Goal: Ask a question

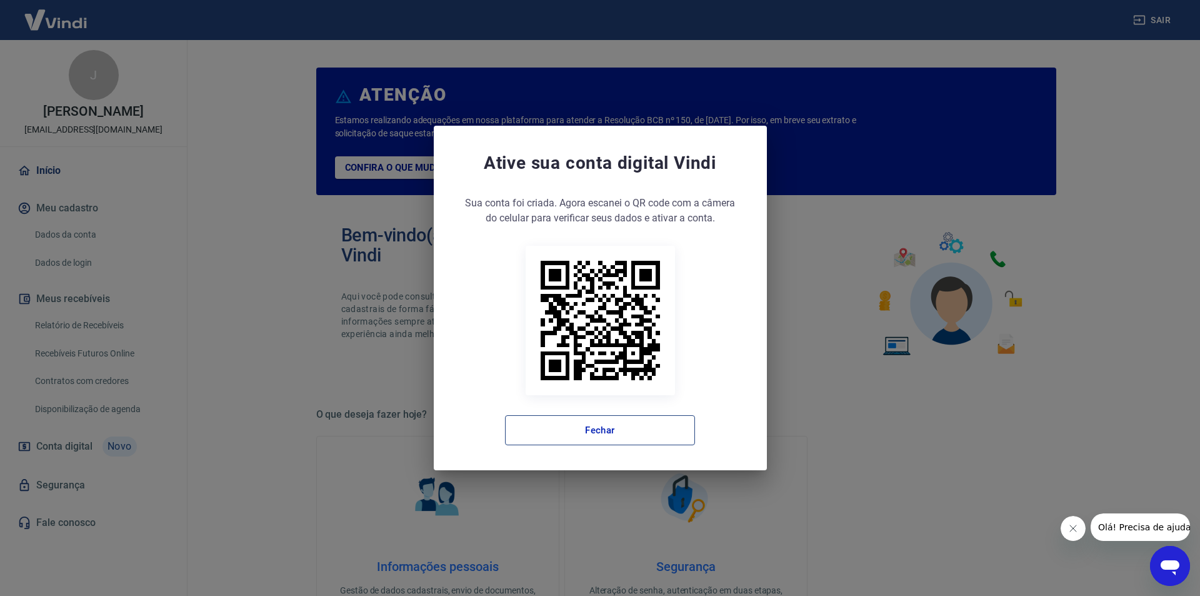
click at [650, 425] on button "Fechar" at bounding box center [600, 430] width 190 height 30
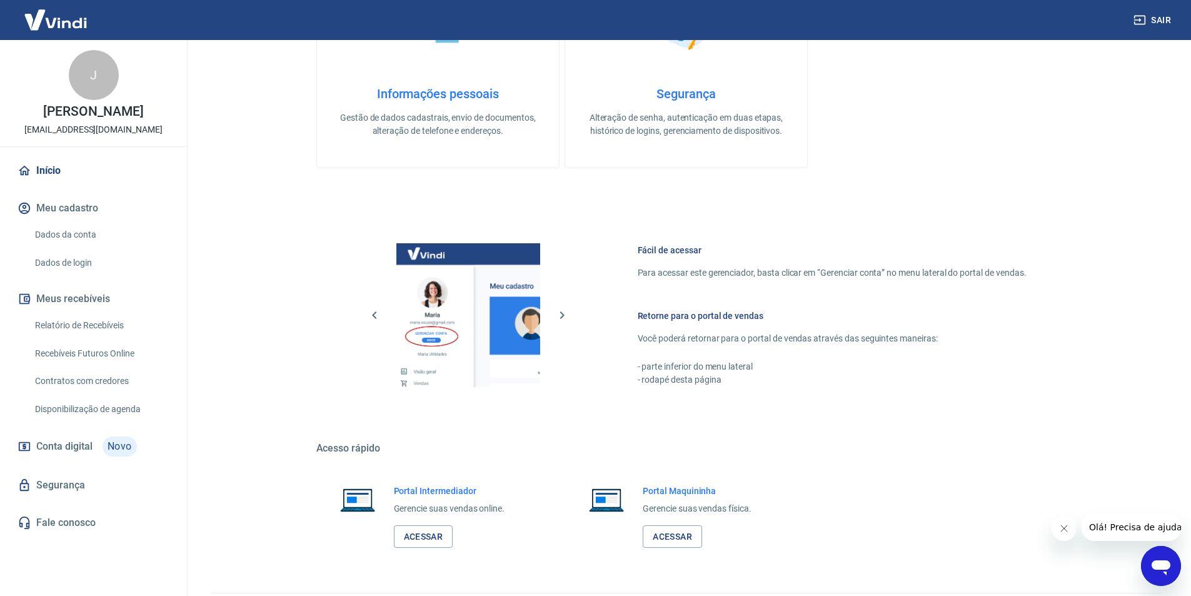
scroll to position [508, 0]
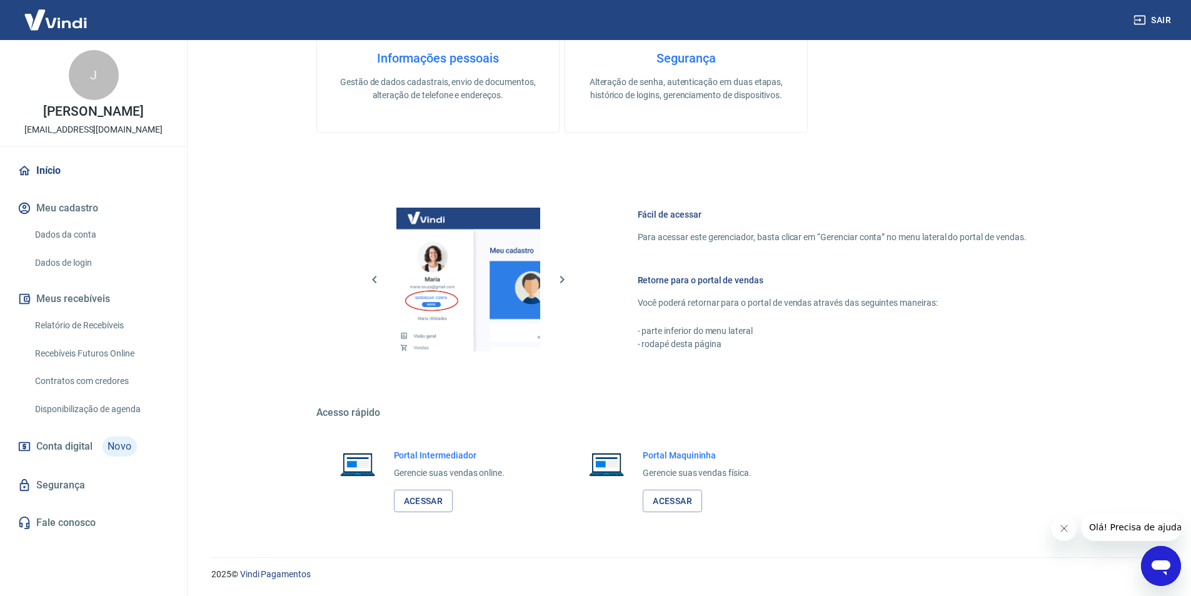
click at [116, 338] on link "Relatório de Recebíveis" at bounding box center [101, 326] width 142 height 26
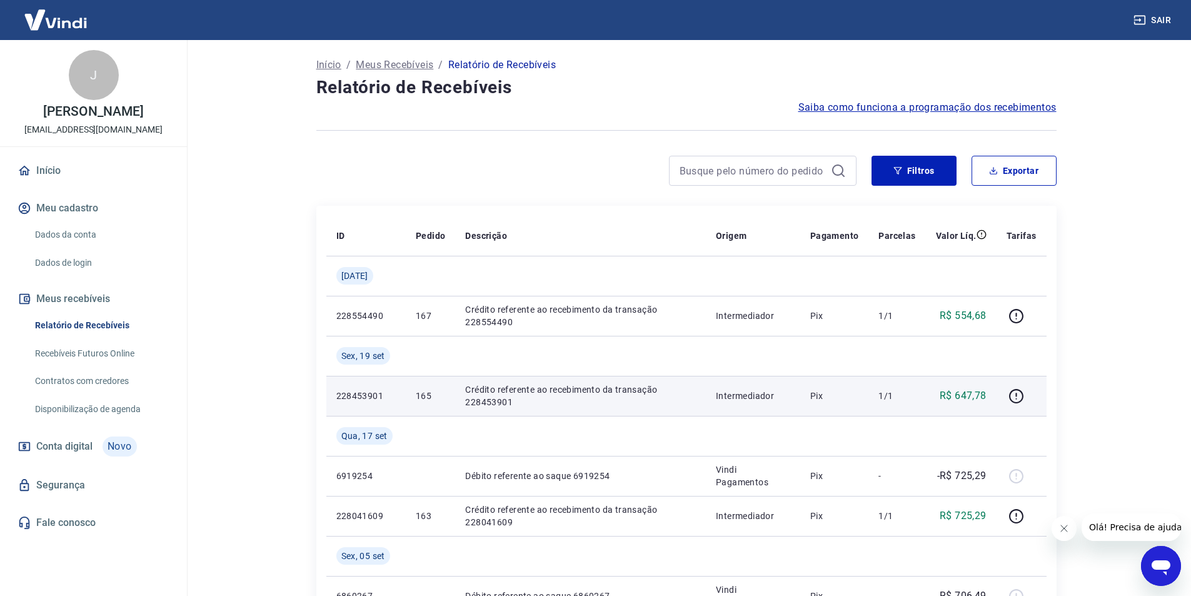
click at [686, 377] on td "Crédito referente ao recebimento da transação 228453901" at bounding box center [580, 396] width 251 height 40
click at [1021, 396] on icon "button" at bounding box center [1016, 396] width 16 height 16
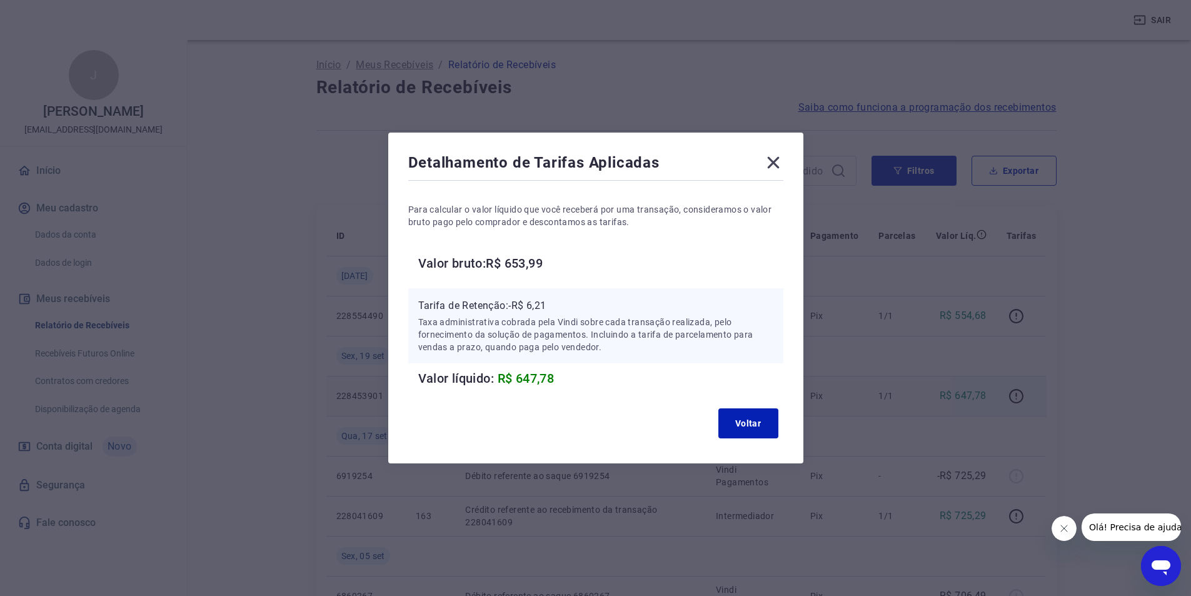
click at [563, 266] on h6 "Valor bruto: R$ 653,99" at bounding box center [600, 263] width 365 height 20
click at [738, 428] on button "Voltar" at bounding box center [748, 423] width 60 height 30
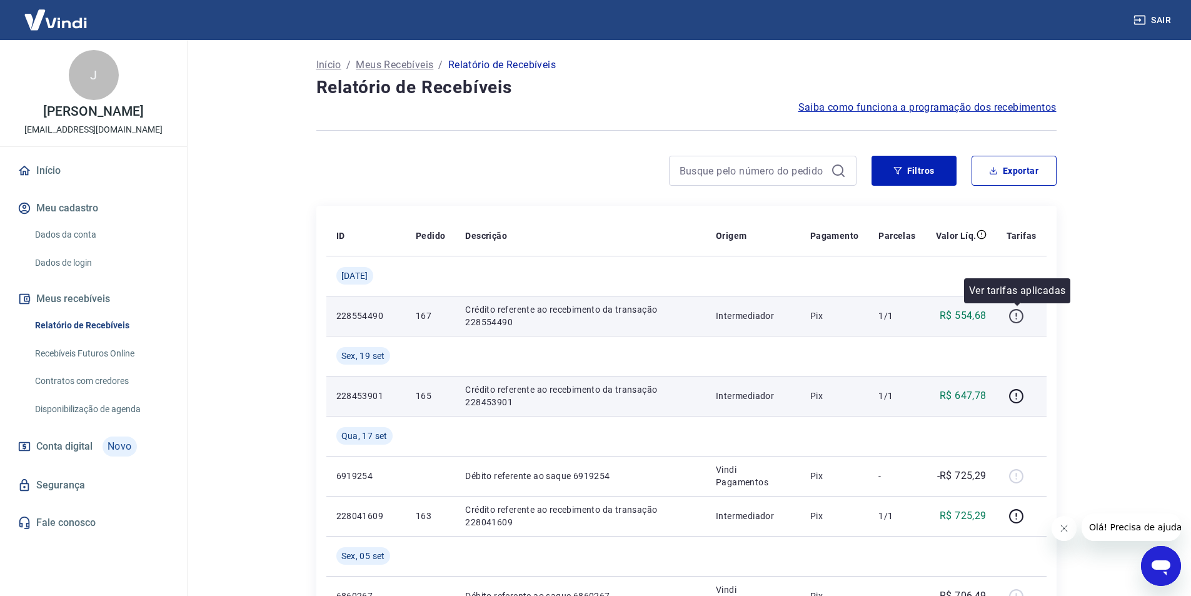
click at [1026, 316] on button "button" at bounding box center [1017, 316] width 20 height 20
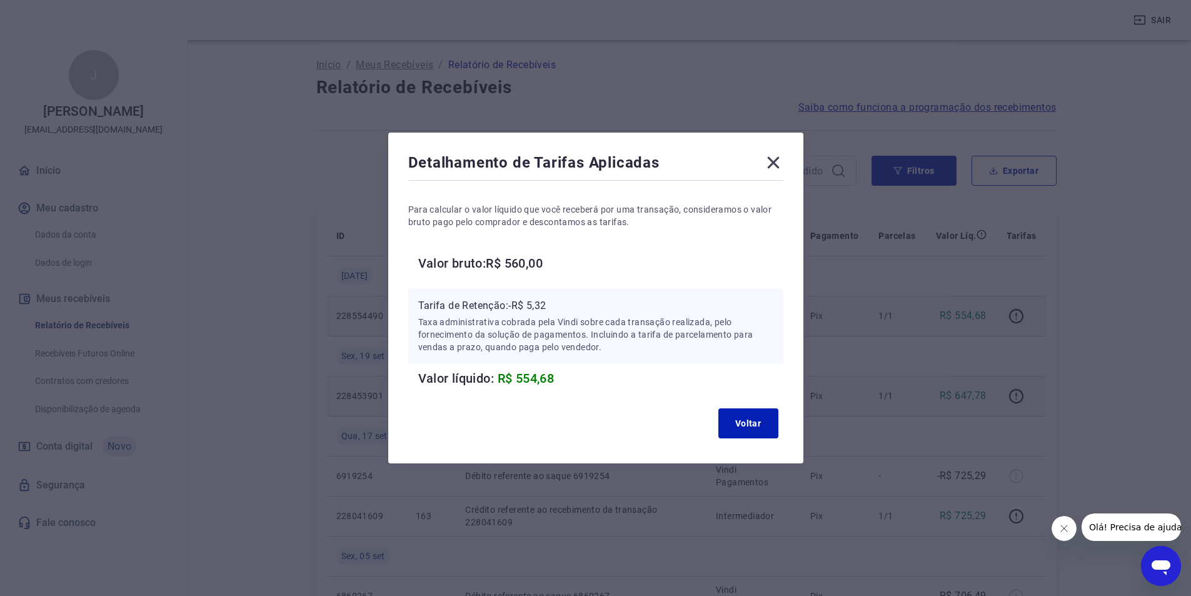
click at [773, 160] on icon at bounding box center [773, 163] width 20 height 20
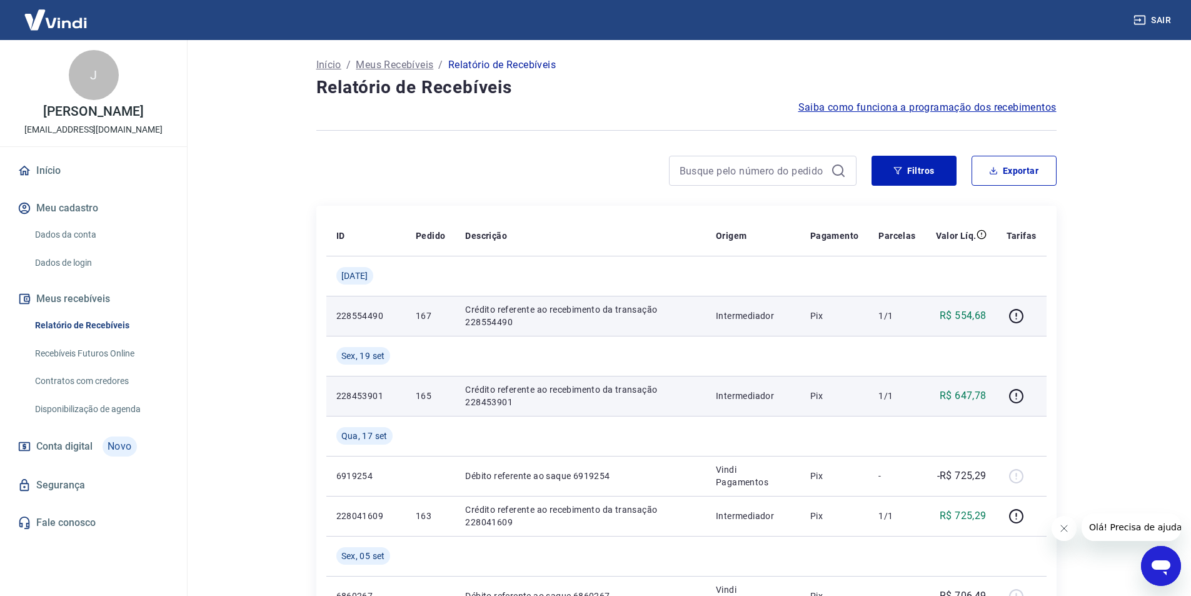
click at [407, 58] on p "Meus Recebíveis" at bounding box center [395, 65] width 78 height 15
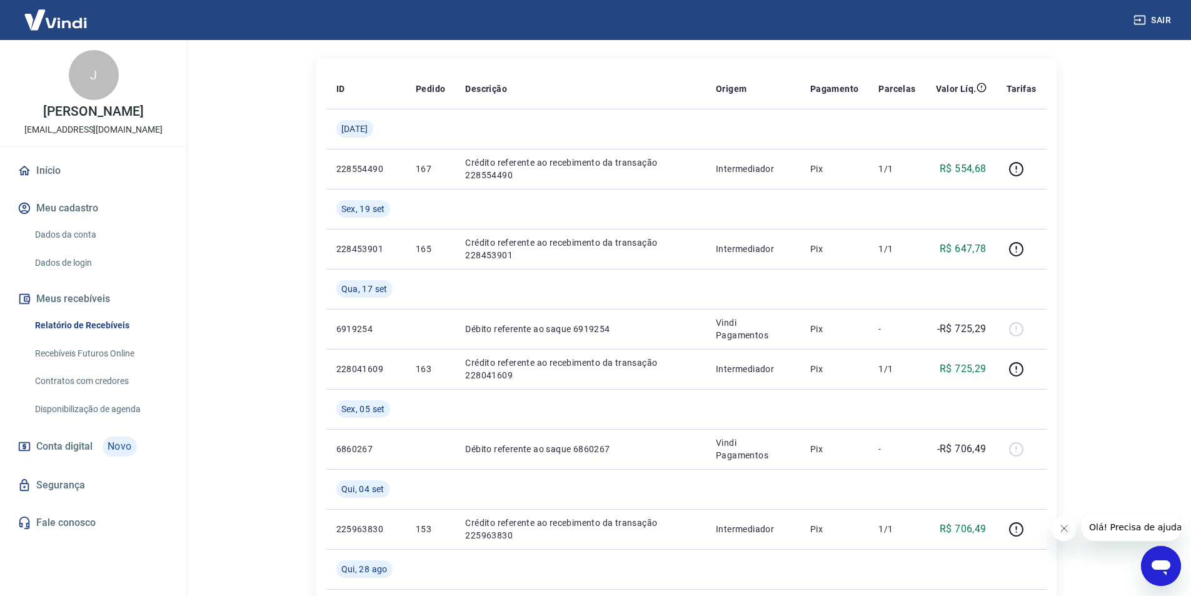
scroll to position [188, 0]
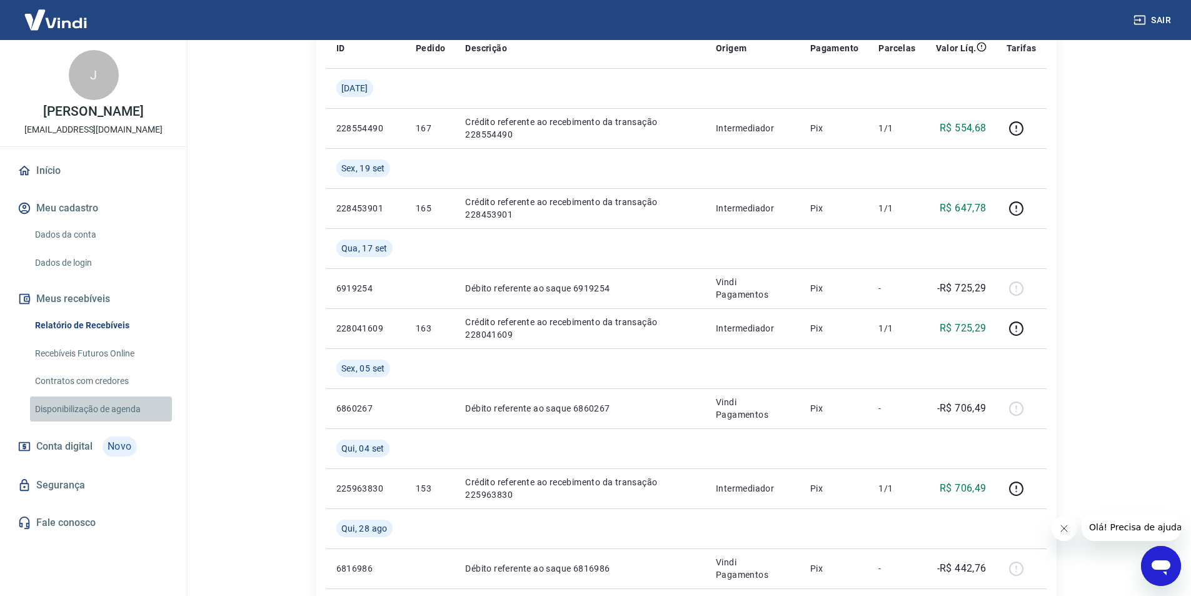
click at [118, 422] on link "Disponibilização de agenda" at bounding box center [101, 409] width 142 height 26
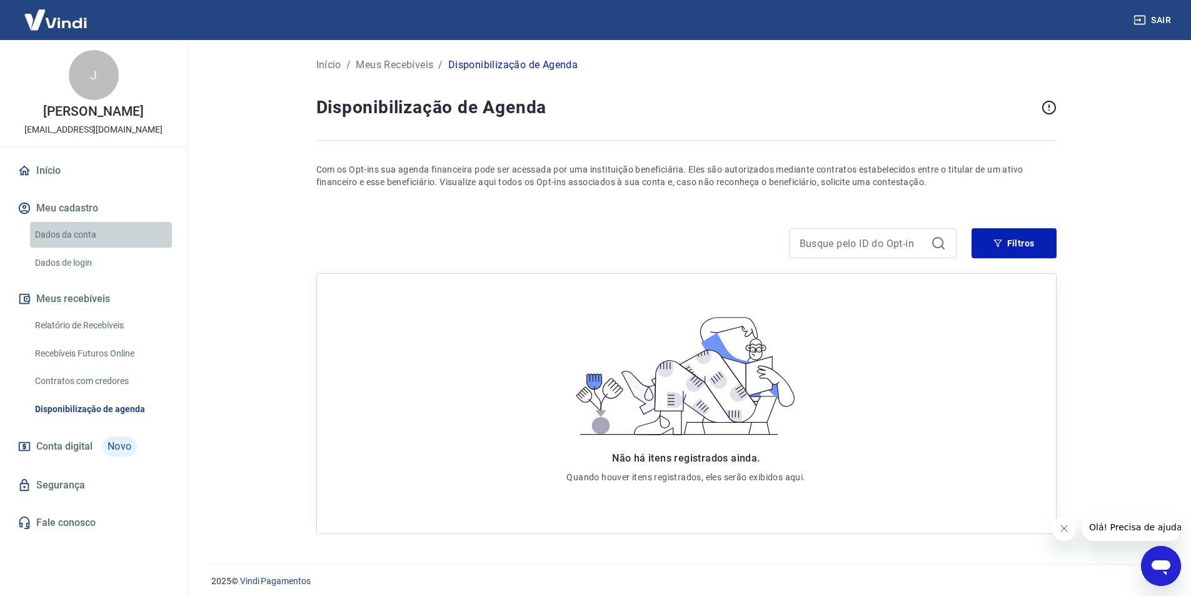
click at [111, 236] on link "Dados da conta" at bounding box center [101, 235] width 142 height 26
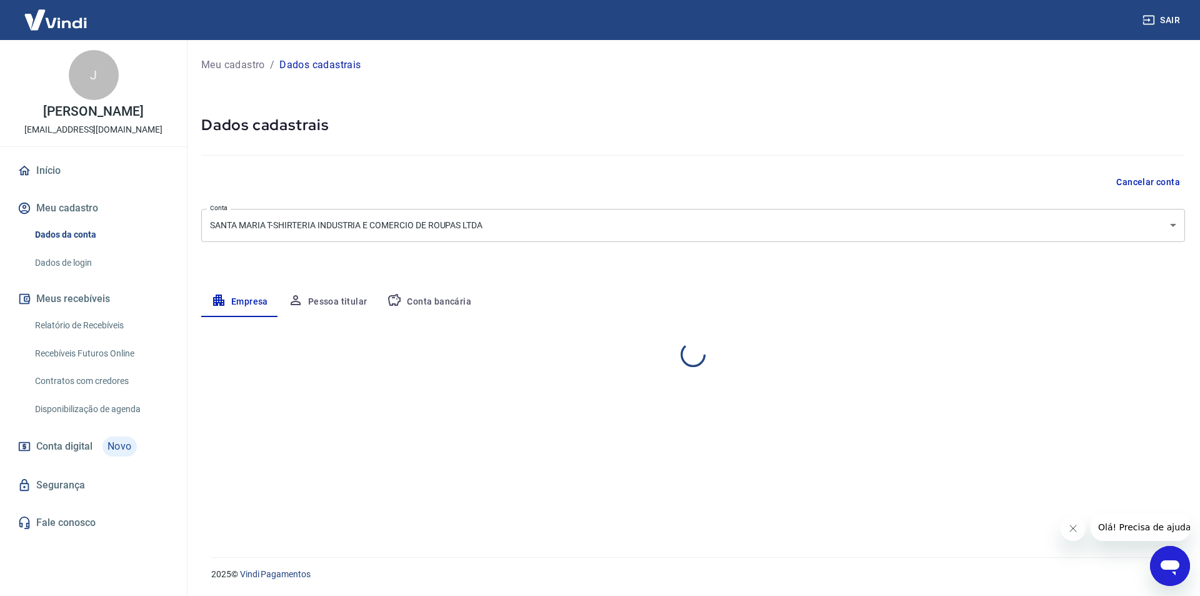
select select "GO"
select select "business"
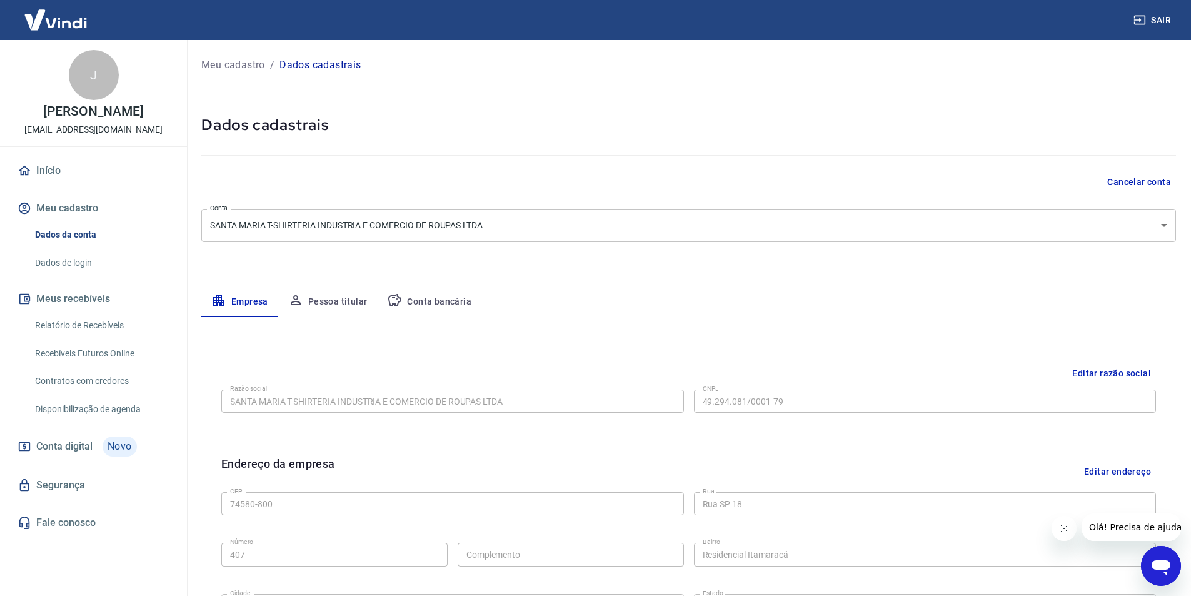
click at [51, 174] on link "Início" at bounding box center [93, 171] width 157 height 28
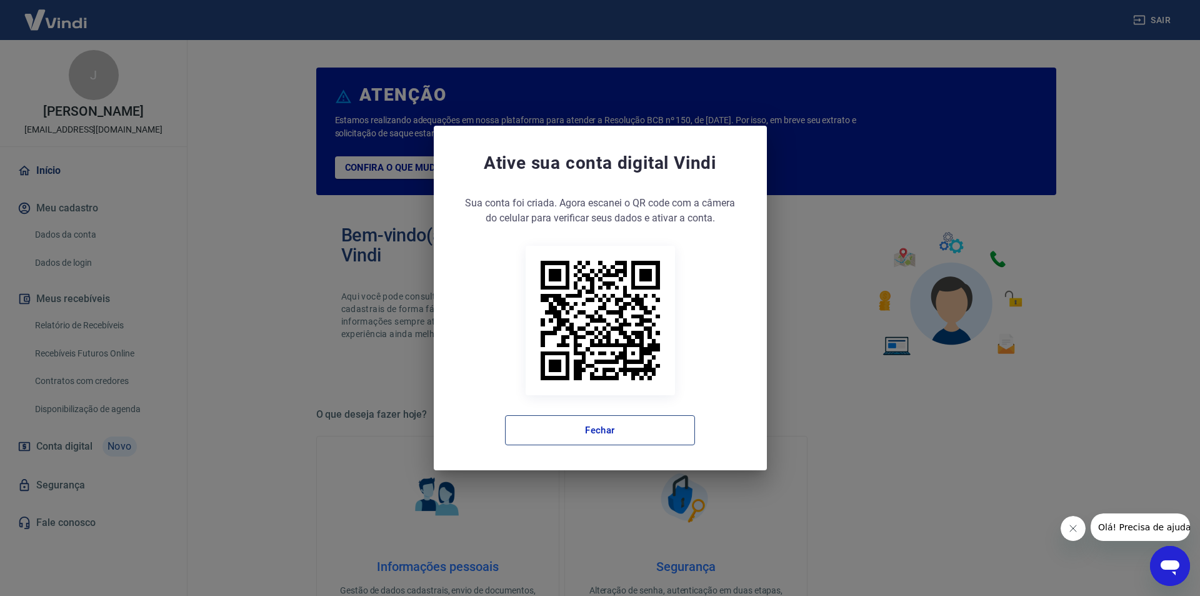
click at [520, 437] on button "Fechar" at bounding box center [600, 430] width 190 height 30
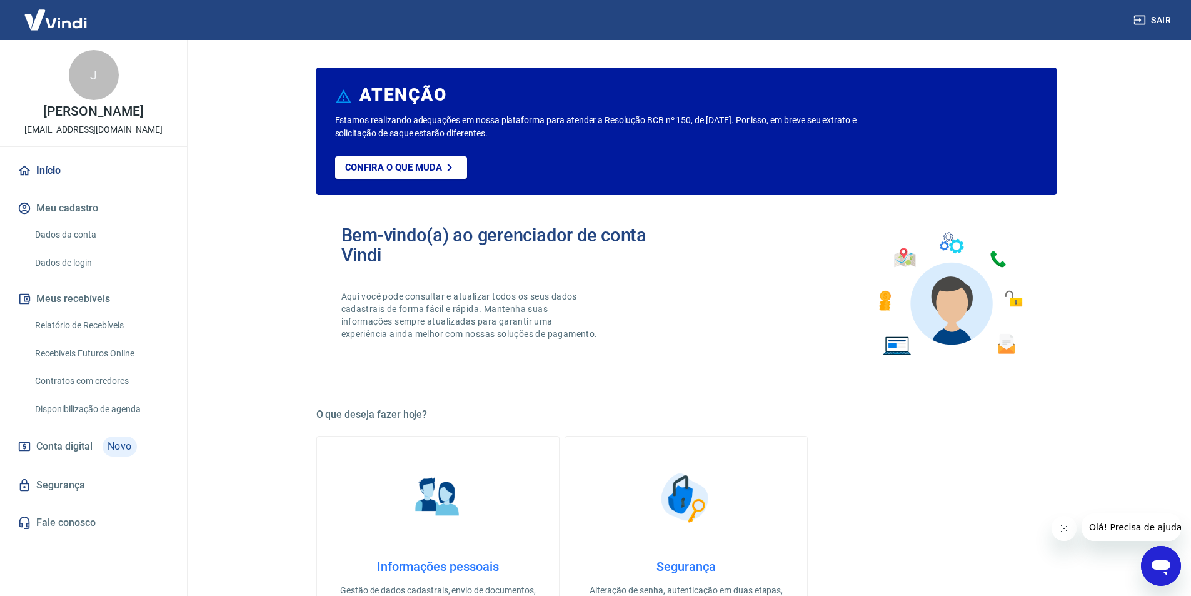
click at [1170, 566] on icon "Abrir janela de mensagens" at bounding box center [1161, 567] width 19 height 15
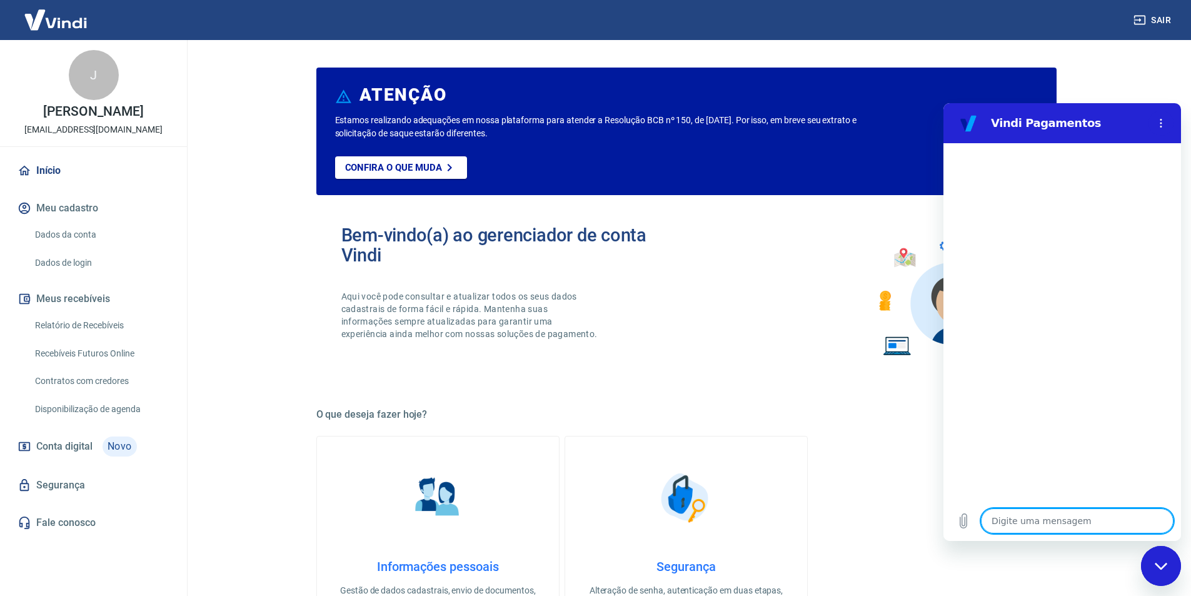
type textarea "o"
type textarea "x"
type textarea "o"
type textarea "x"
type textarea "o p"
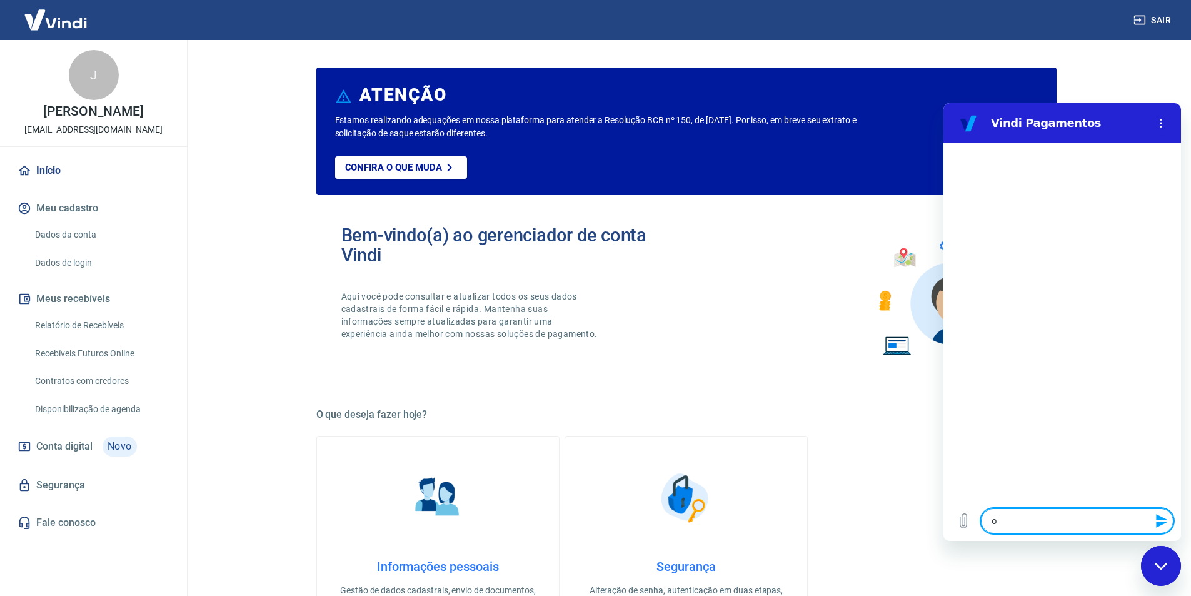
type textarea "x"
type textarea "o pa"
type textarea "x"
type textarea "o pag"
type textarea "x"
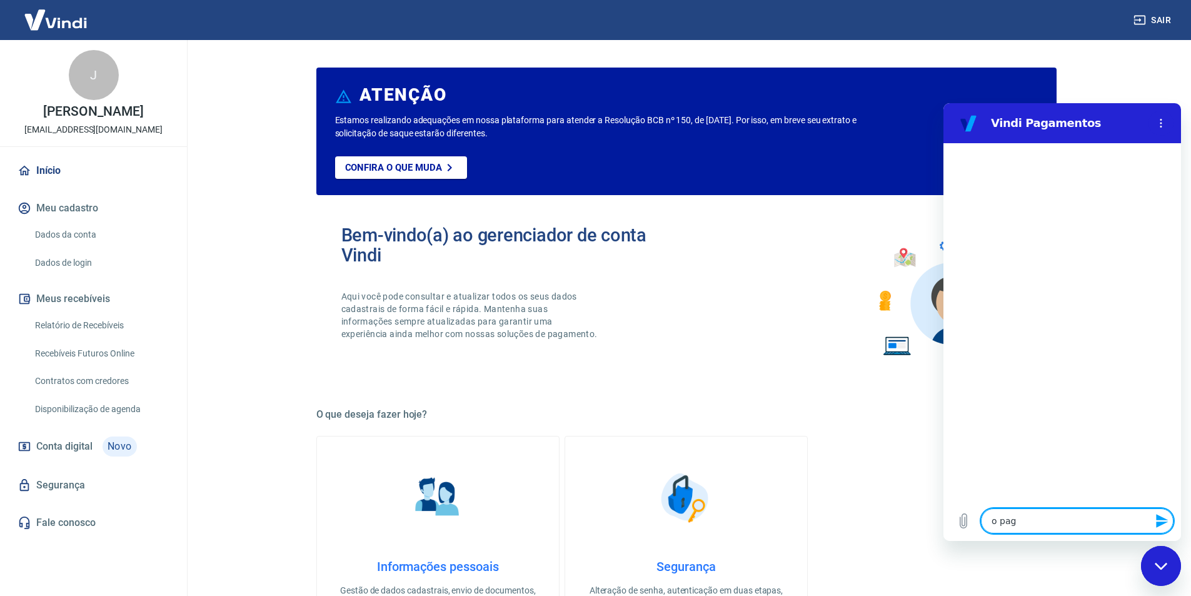
type textarea "o paga"
type textarea "x"
type textarea "o pagam"
type textarea "x"
type textarea "o pagamn"
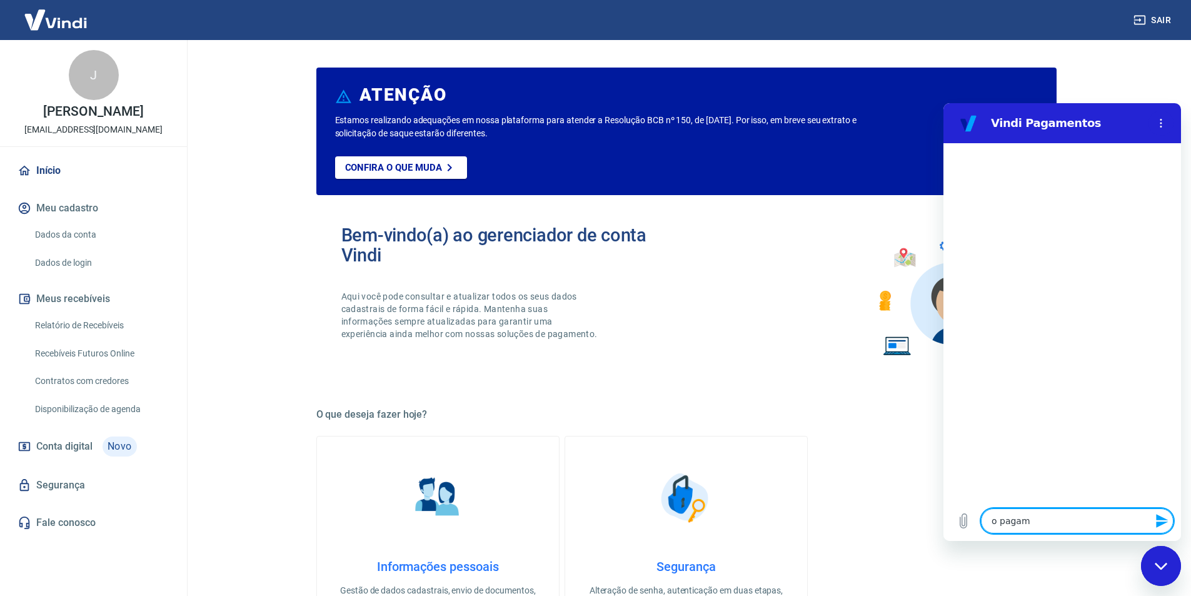
type textarea "x"
type textarea "o pagamne"
type textarea "x"
type textarea "o pagamnet"
type textarea "x"
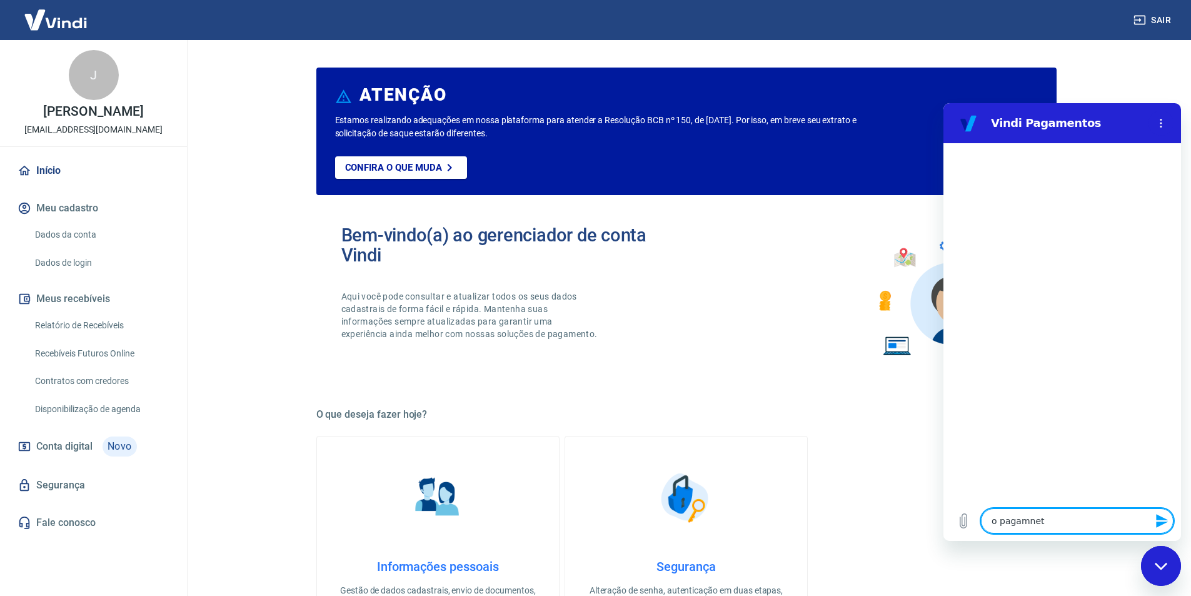
type textarea "o pagamneto"
type textarea "x"
type textarea "o pagamneto"
type textarea "x"
type textarea "o pagamneto d"
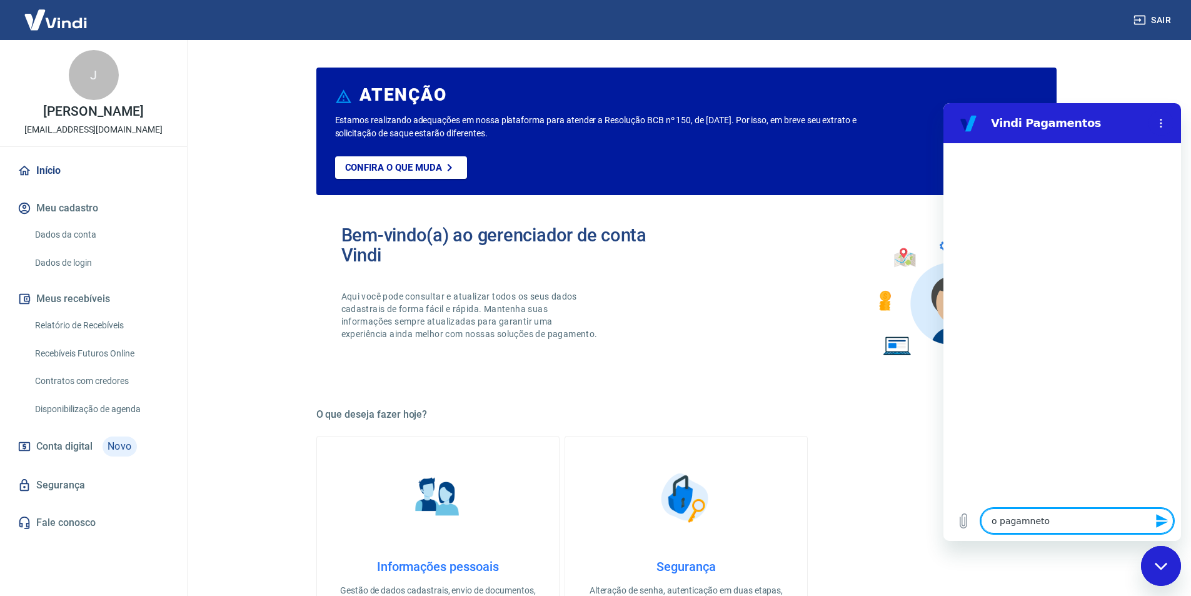
type textarea "x"
type textarea "o pagamneto da"
type textarea "x"
type textarea "o pagamneto da"
type textarea "x"
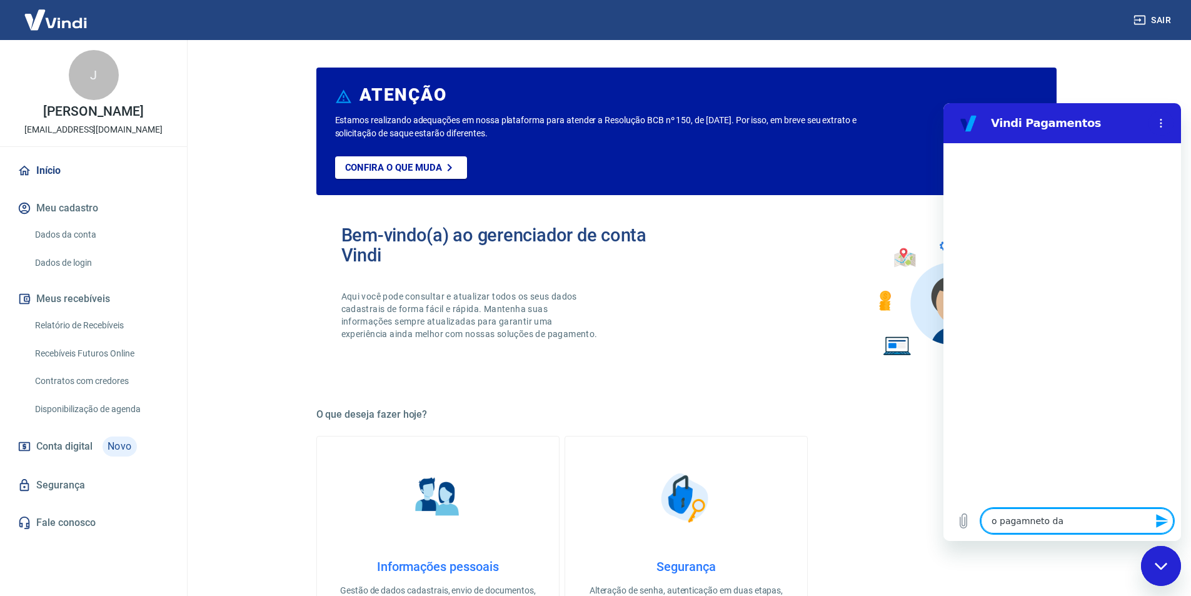
type textarea "o pagamneto da s"
type textarea "x"
type textarea "o pagamneto da se"
type textarea "x"
type textarea "o pagamneto da sex"
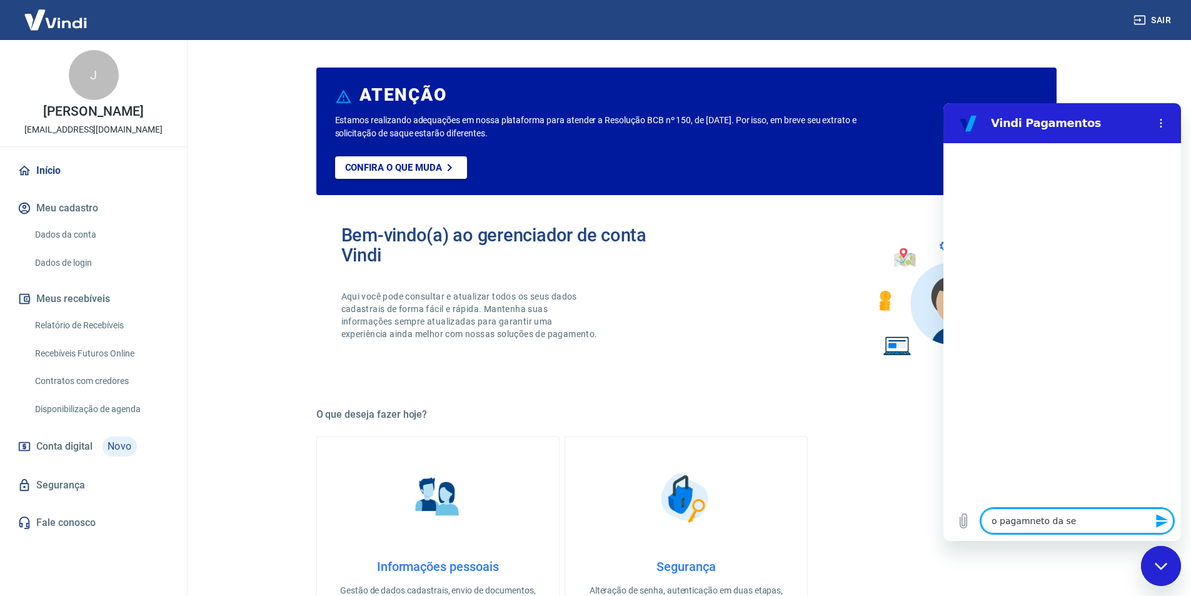
type textarea "x"
type textarea "o pagamneto da sext"
type textarea "x"
type textarea "o pagamneto da sexta"
type textarea "x"
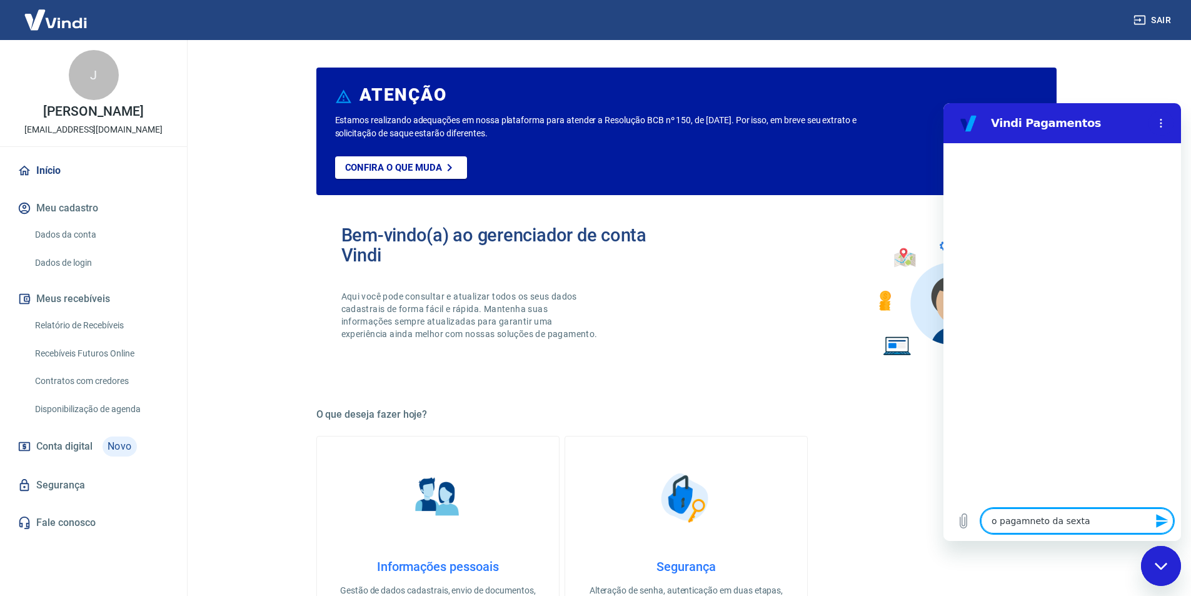
type textarea "o pagamneto da sexta"
type textarea "x"
type textarea "o pagamneto da sexta c"
type textarea "x"
type textarea "o pagamneto da sexta co"
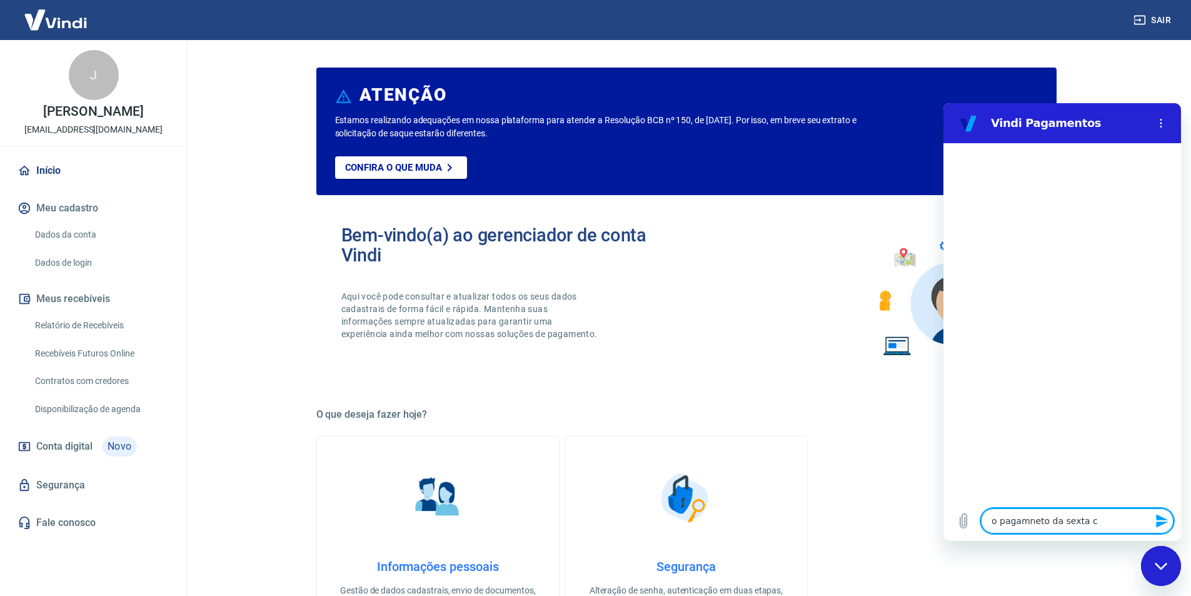
type textarea "x"
type textarea "o pagamneto da sexta cos"
type textarea "x"
type textarea "o pagamneto da sexta cost"
type textarea "x"
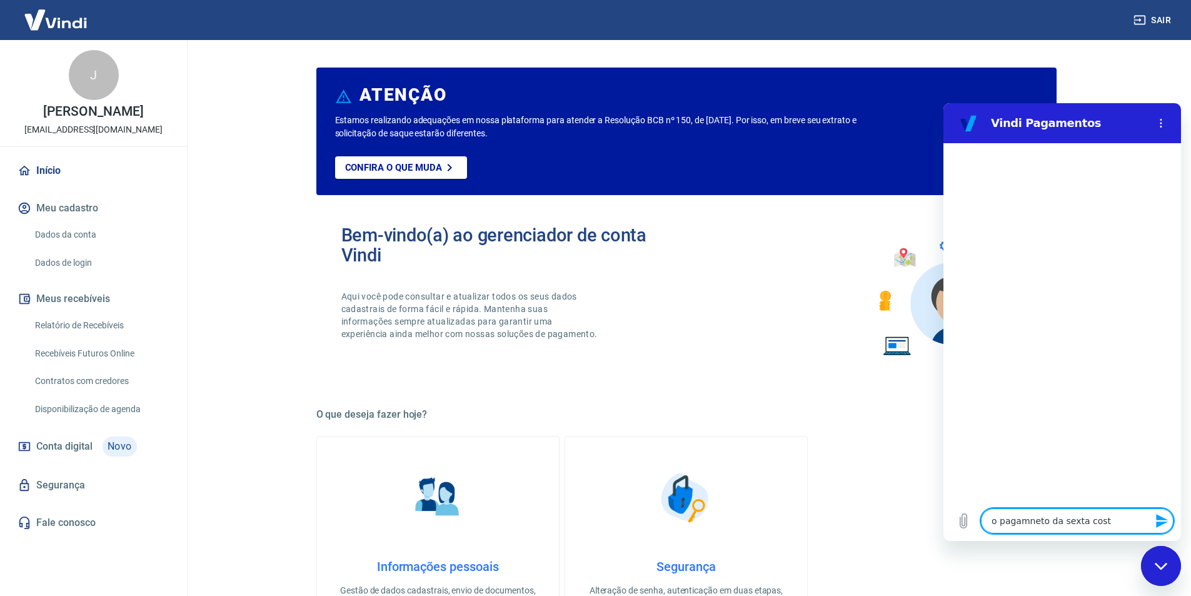
type textarea "o pagamneto da sexta costu"
type textarea "x"
type textarea "o pagamneto da sexta costum"
type textarea "x"
type textarea "o pagamneto da sexta costuma"
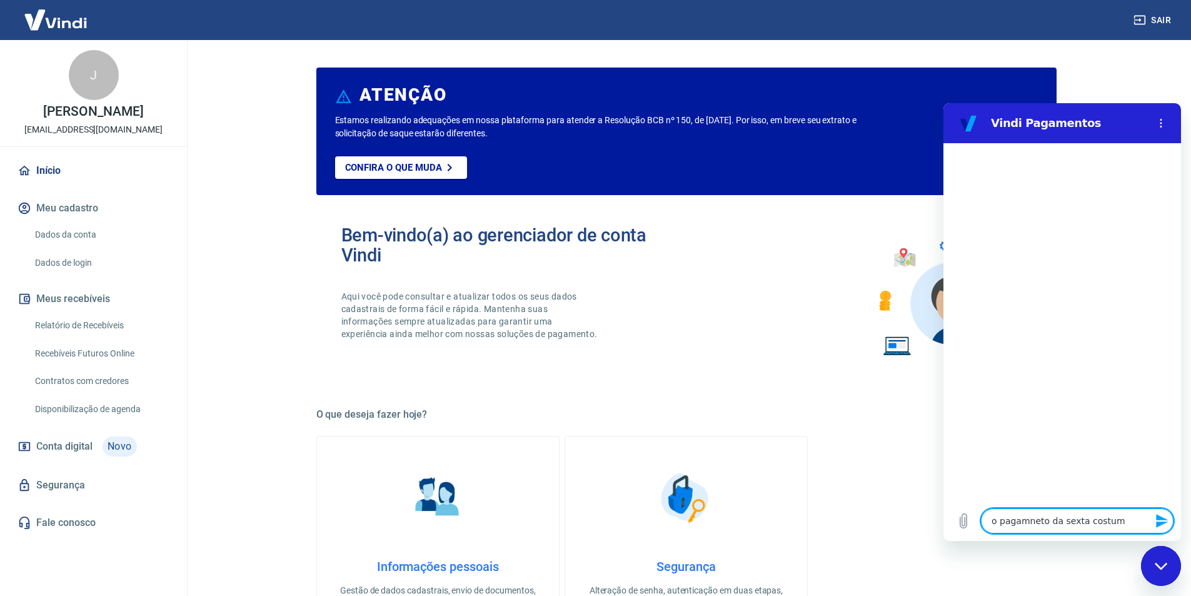
type textarea "x"
type textarea "o pagamneto da sexta costuma"
type textarea "x"
type textarea "o pagamneto da sexta costuma c"
type textarea "x"
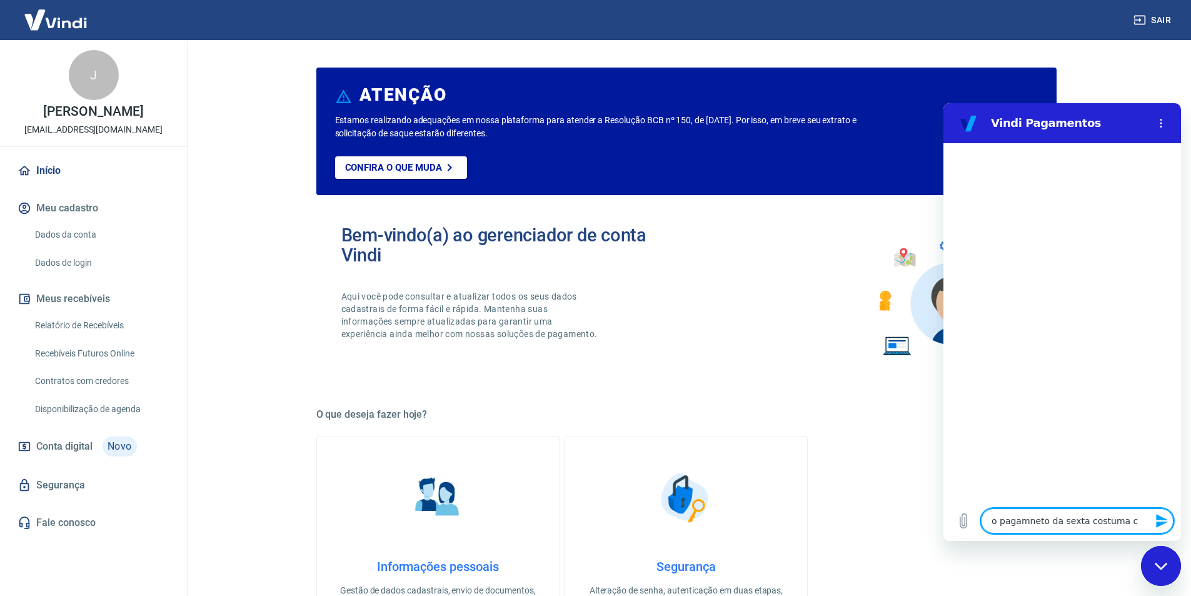
type textarea "o pagamneto da sexta costuma ca"
type textarea "x"
type textarea "o pagamneto da sexta costuma cai"
type textarea "x"
type textarea "o pagamneto da sexta costuma cair"
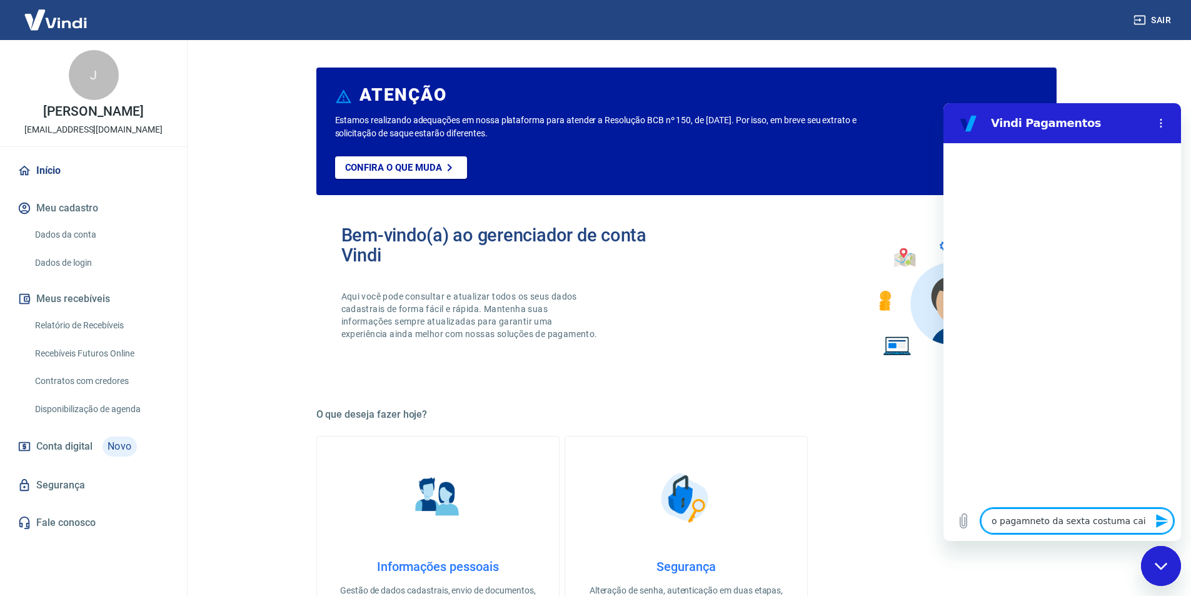
type textarea "x"
type textarea "o pagamneto da sexta costuma cair"
type textarea "x"
type textarea "o pagamneto da sexta costuma cair n"
type textarea "x"
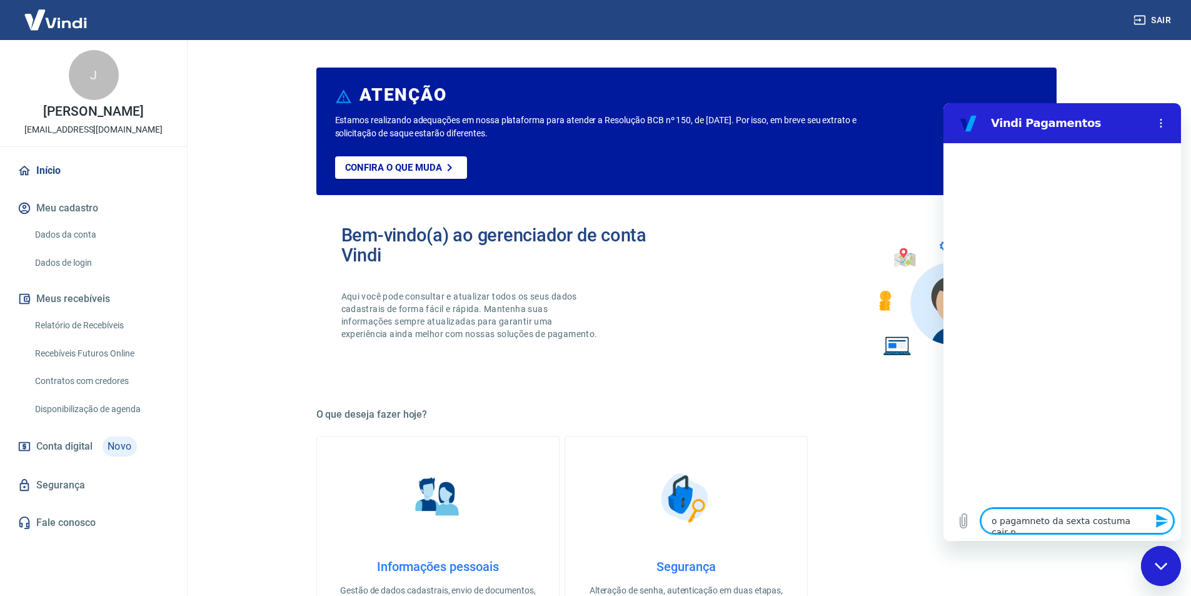
type textarea "o pagamneto da sexta costuma cair na"
type textarea "x"
type textarea "o pagamneto da sexta costuma cair na"
type textarea "x"
type textarea "o pagamneto da sexta costuma cair na s"
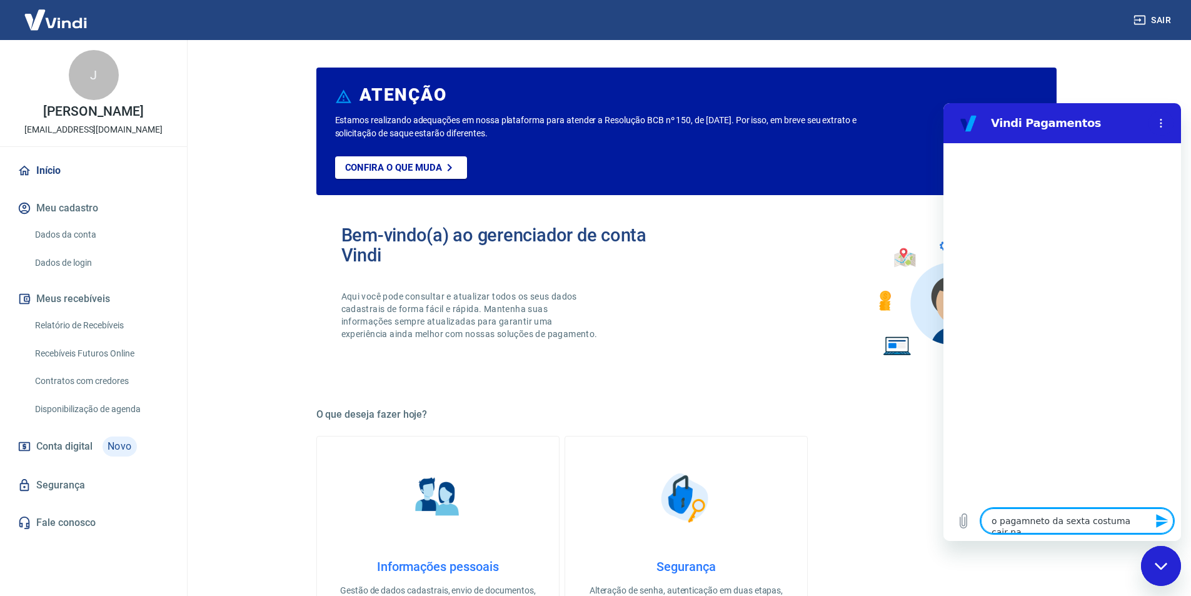
type textarea "x"
type textarea "o pagamneto da sexta costuma cair na se"
type textarea "x"
type textarea "o pagamneto da sexta costuma cair na seg"
type textarea "x"
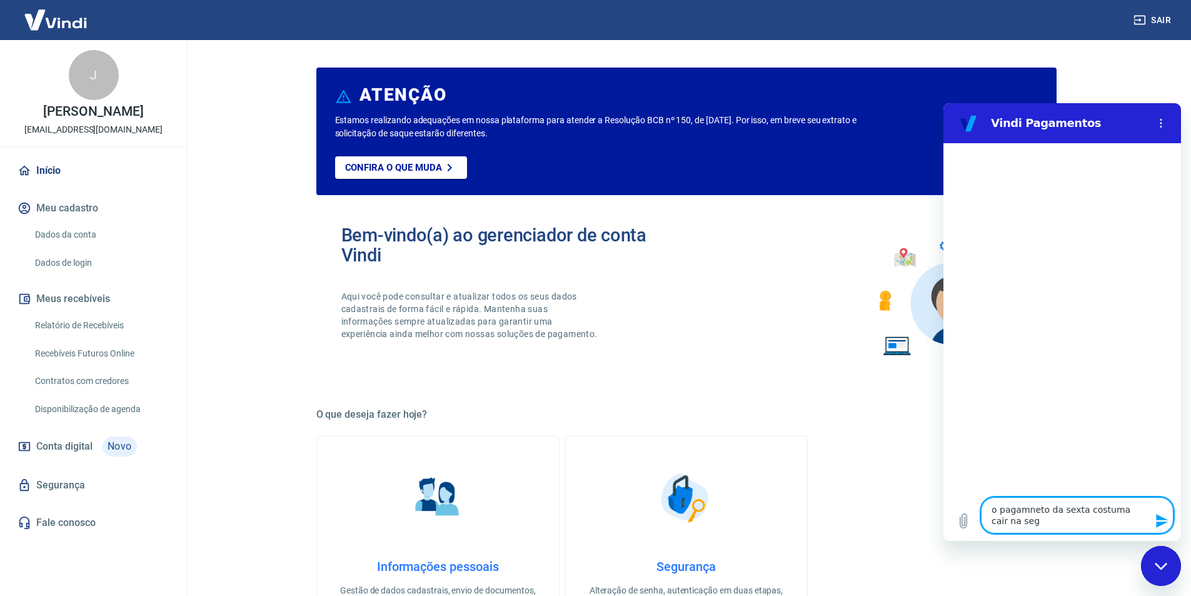
type textarea "o pagamneto da sexta costuma cair na segu"
type textarea "x"
type textarea "o pagamneto da sexta costuma cair na segun"
type textarea "x"
type textarea "o pagamneto da sexta costuma cair na segund"
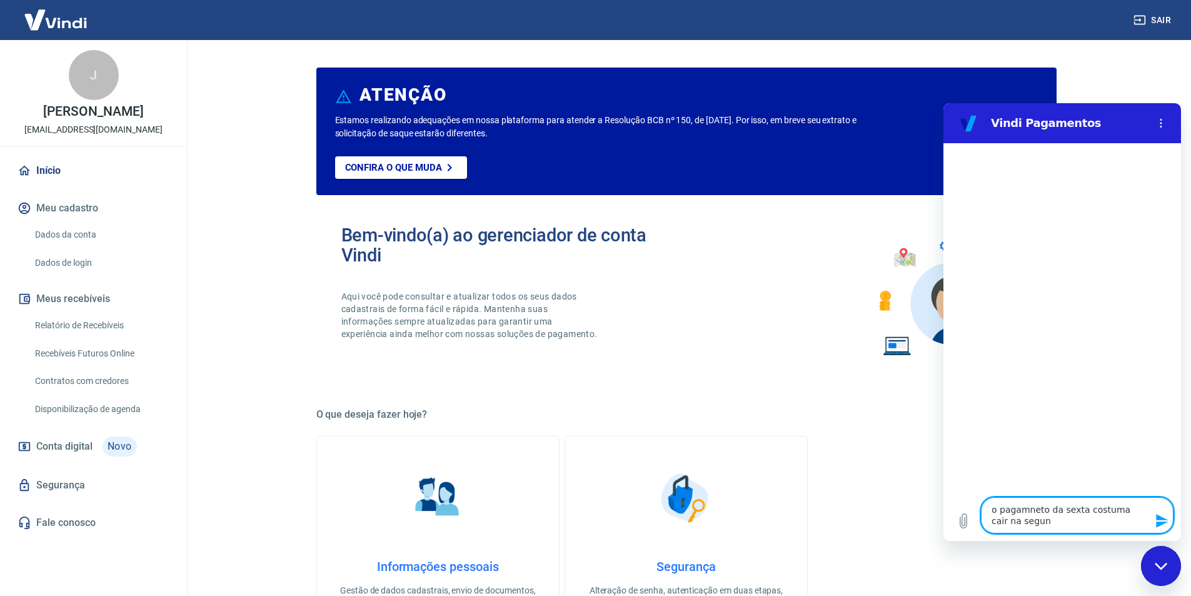
type textarea "x"
type textarea "o pagamneto da sexta costuma cair na segunda"
type textarea "x"
type textarea "o pagamneto da sexta costuma cair na segunda?"
type textarea "x"
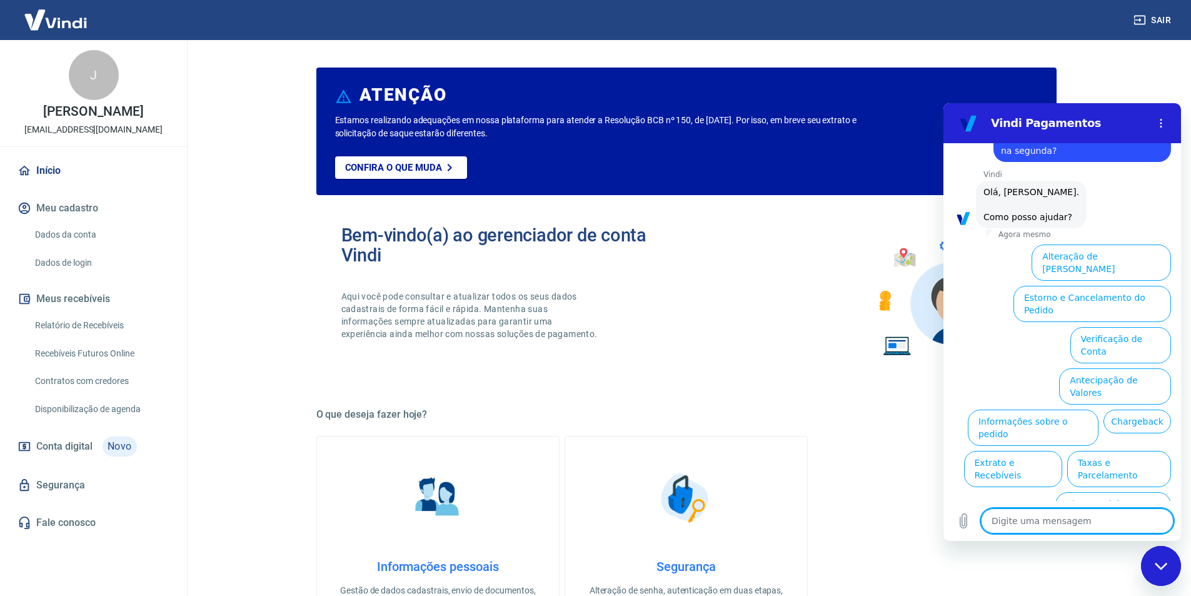
scroll to position [42, 0]
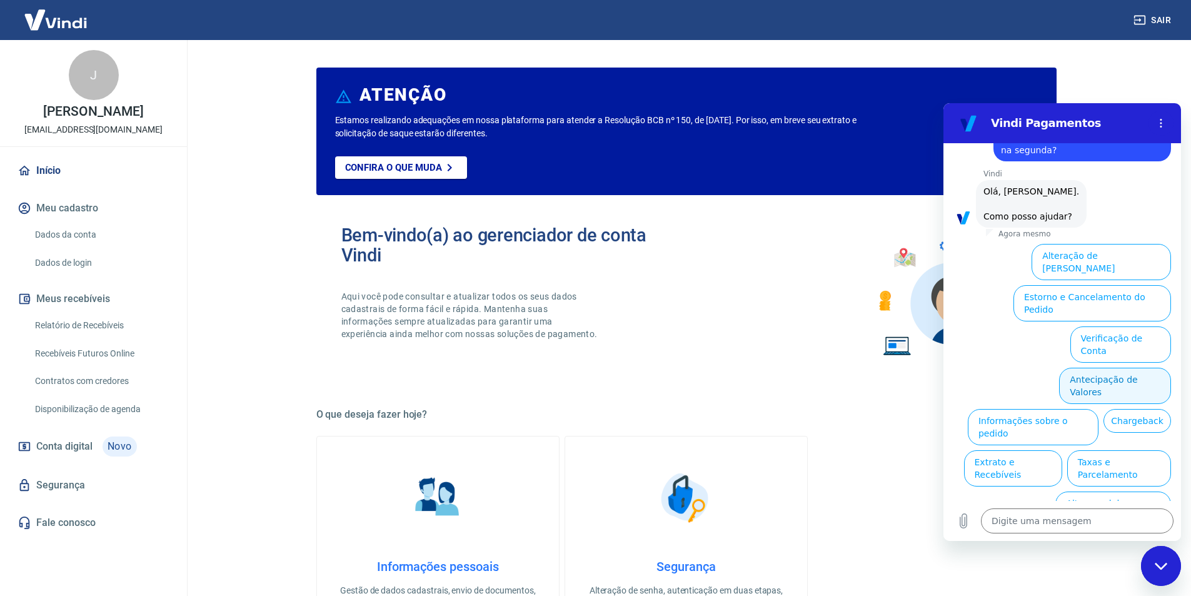
click at [1067, 368] on button "Antecipação de Valores" at bounding box center [1115, 386] width 112 height 36
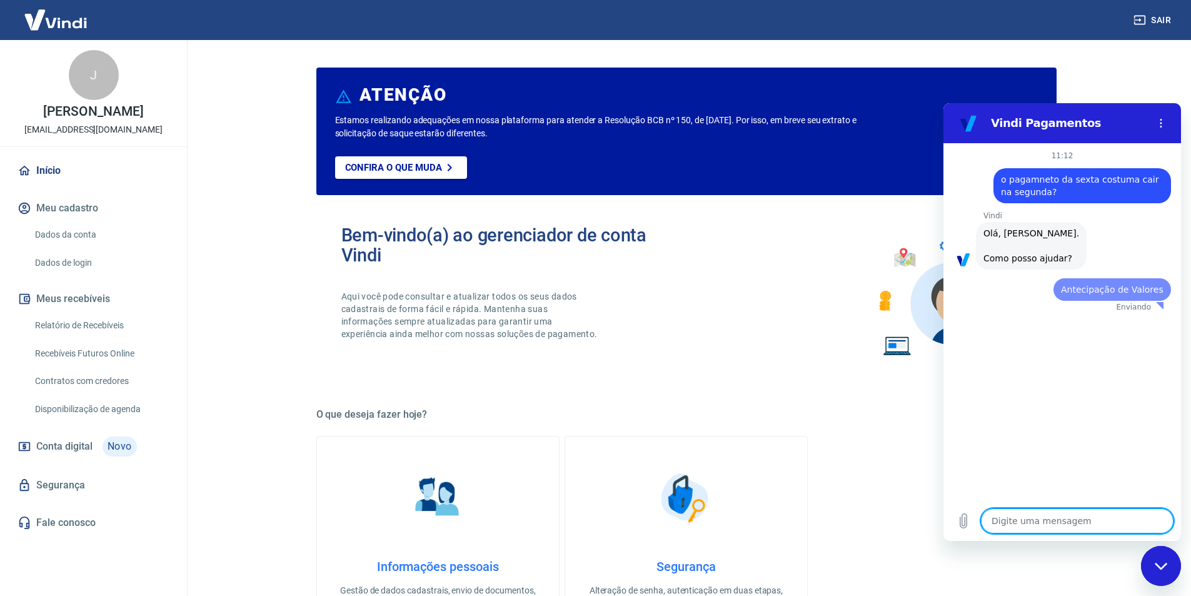
scroll to position [0, 0]
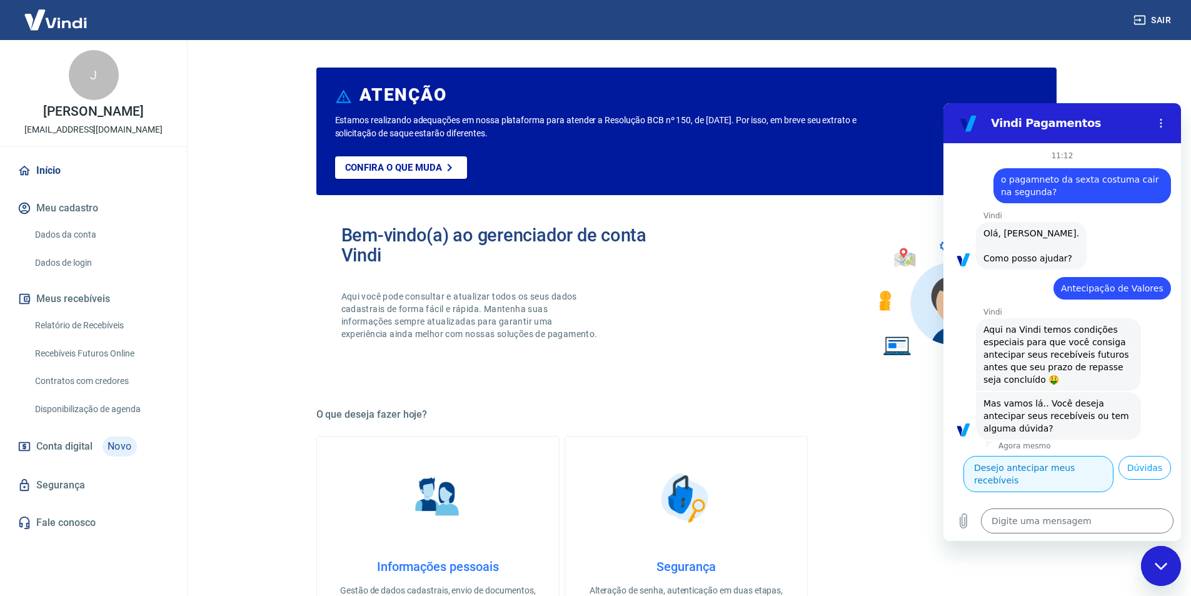
click at [1047, 462] on button "Desejo antecipar meus recebíveis" at bounding box center [1038, 474] width 150 height 36
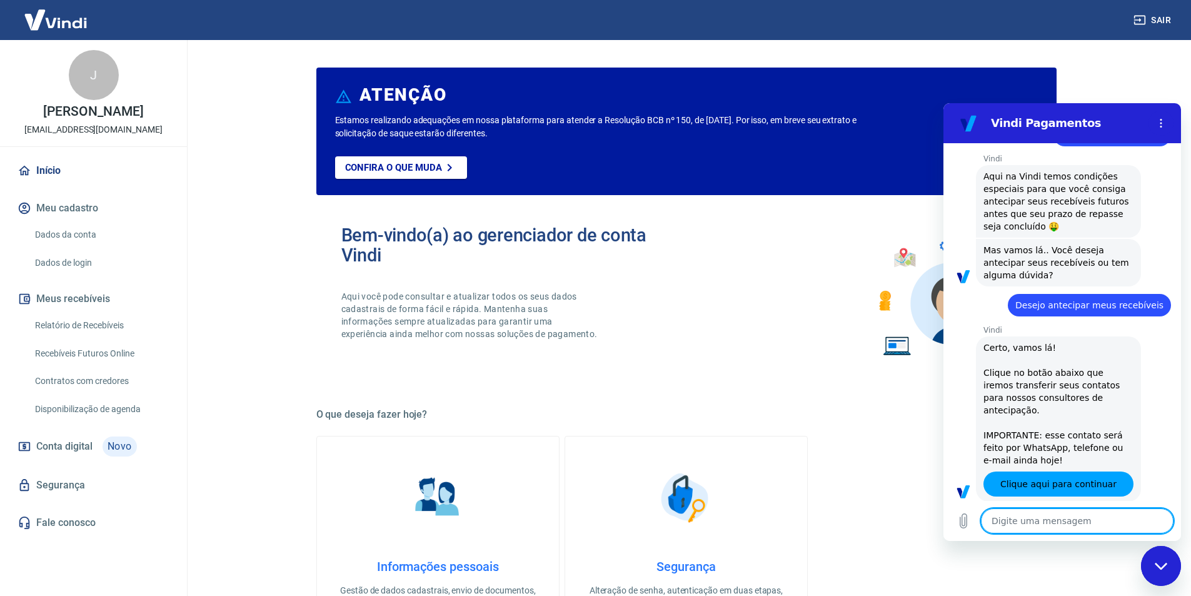
type textarea "x"
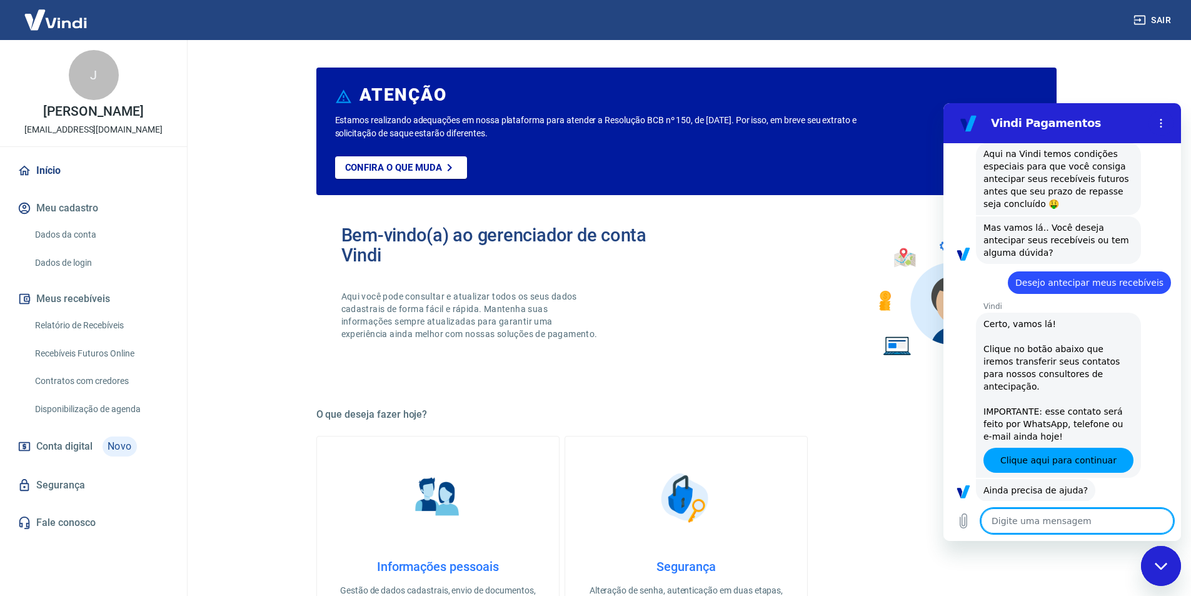
scroll to position [207, 0]
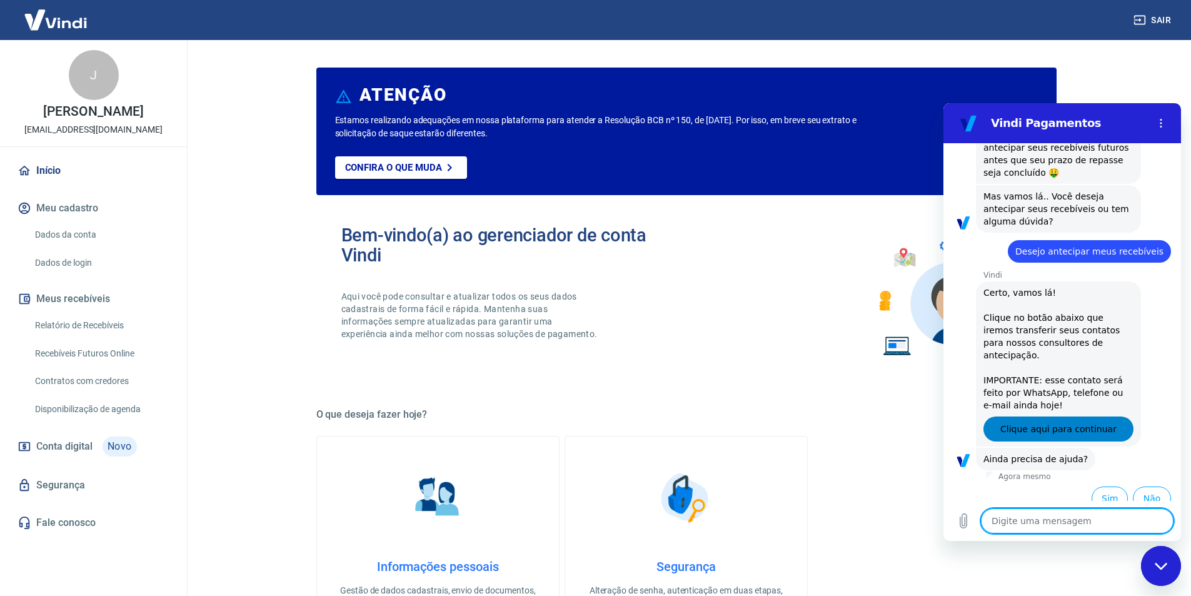
click at [1082, 421] on span "Clique aqui para continuar" at bounding box center [1058, 428] width 116 height 15
